Goal: Information Seeking & Learning: Learn about a topic

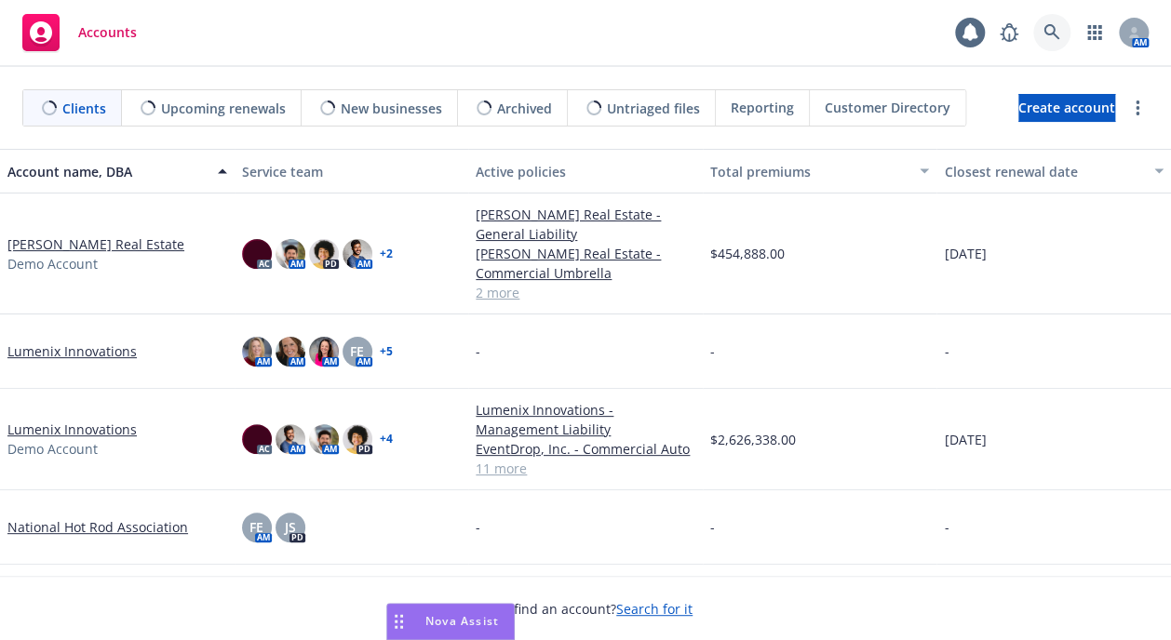
click at [1051, 31] on icon at bounding box center [1051, 32] width 17 height 17
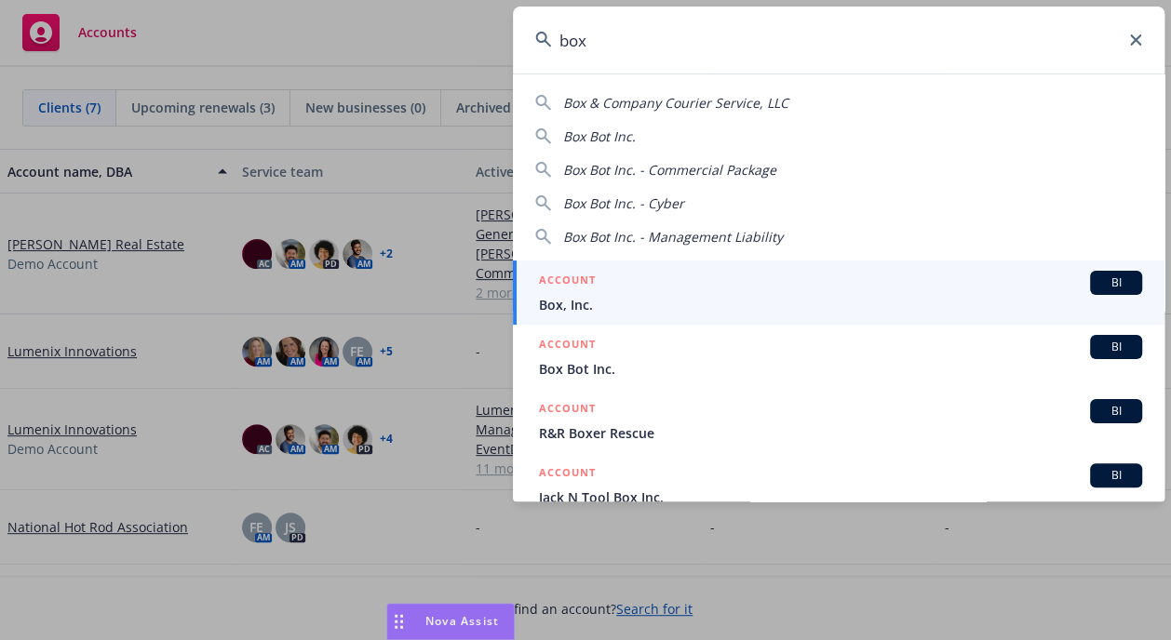
type input "box"
click at [816, 302] on span "Box, Inc." at bounding box center [840, 305] width 603 height 20
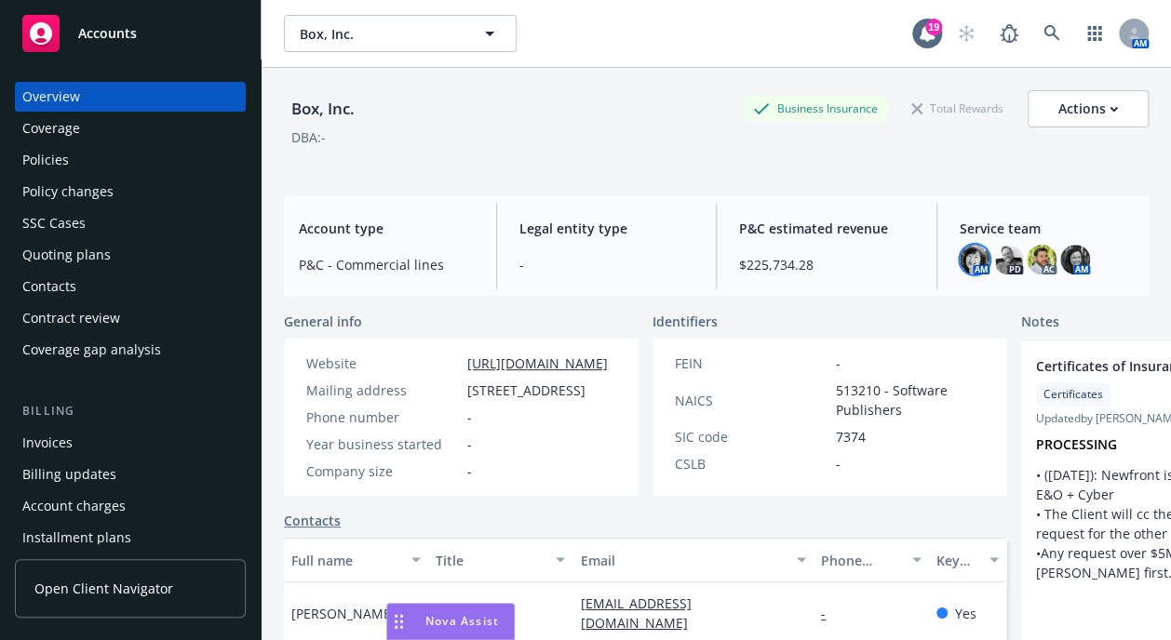
click at [960, 258] on img at bounding box center [975, 260] width 30 height 30
click at [960, 252] on img at bounding box center [975, 260] width 30 height 30
click at [1060, 255] on img at bounding box center [1075, 260] width 30 height 30
click at [796, 171] on div "Box, Inc. Business Insurance Total Rewards Actions DBA: -" at bounding box center [716, 125] width 865 height 114
click at [58, 167] on div "Policies" at bounding box center [45, 160] width 47 height 30
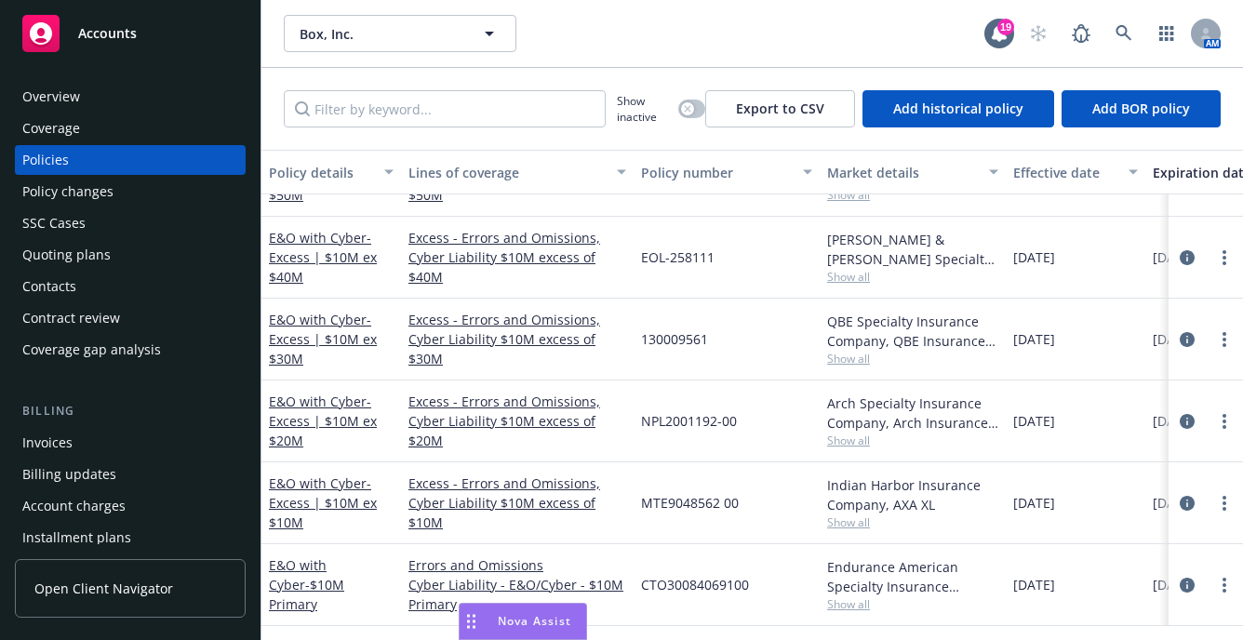
scroll to position [222, 0]
click at [1170, 578] on icon "circleInformation" at bounding box center [1187, 585] width 15 height 15
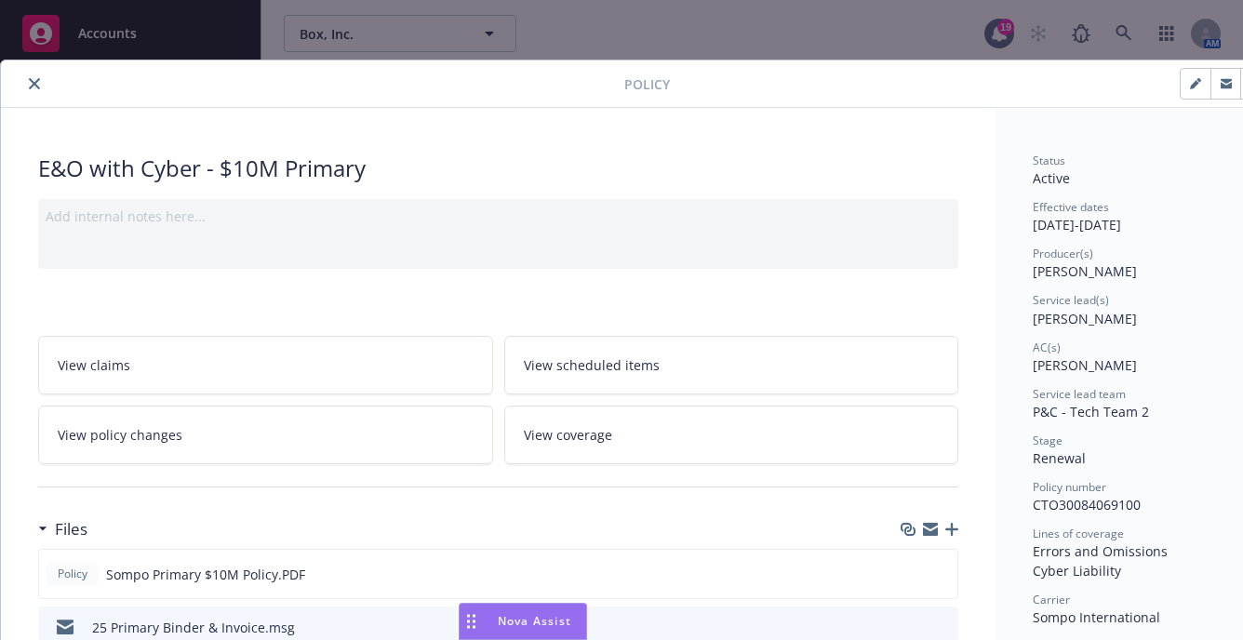
drag, startPoint x: 27, startPoint y: 83, endPoint x: 257, endPoint y: 5, distance: 242.8
click at [27, 83] on button "close" at bounding box center [34, 84] width 22 height 22
